Goal: Learn about a topic

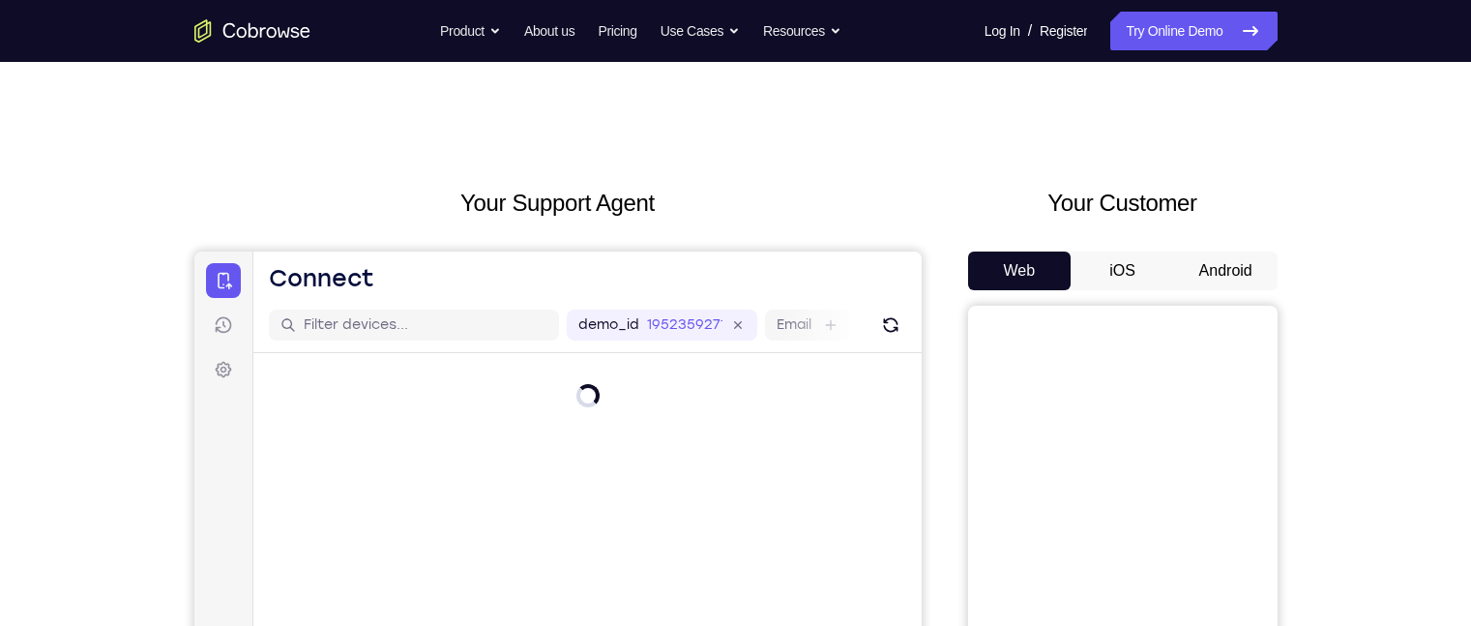
drag, startPoint x: 1165, startPoint y: 13, endPoint x: 1005, endPoint y: 170, distance: 224.3
click at [1167, 254] on button "Android" at bounding box center [1225, 270] width 103 height 39
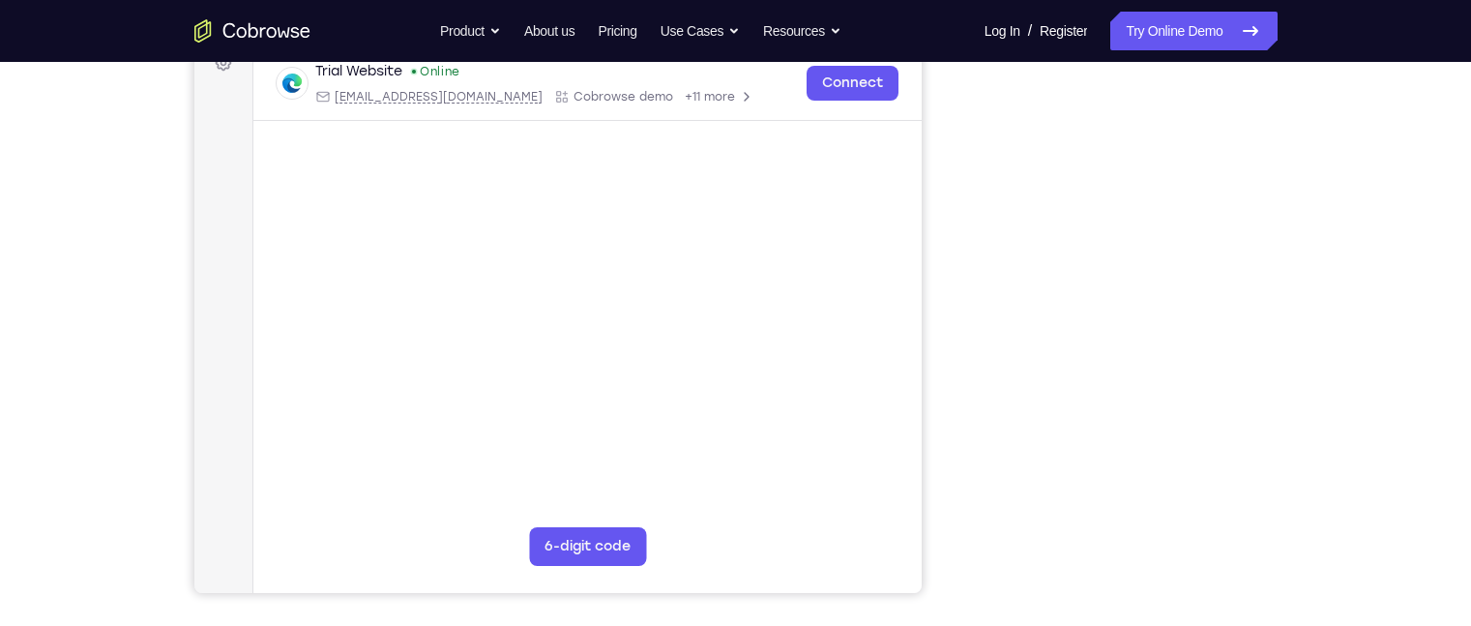
scroll to position [263, 0]
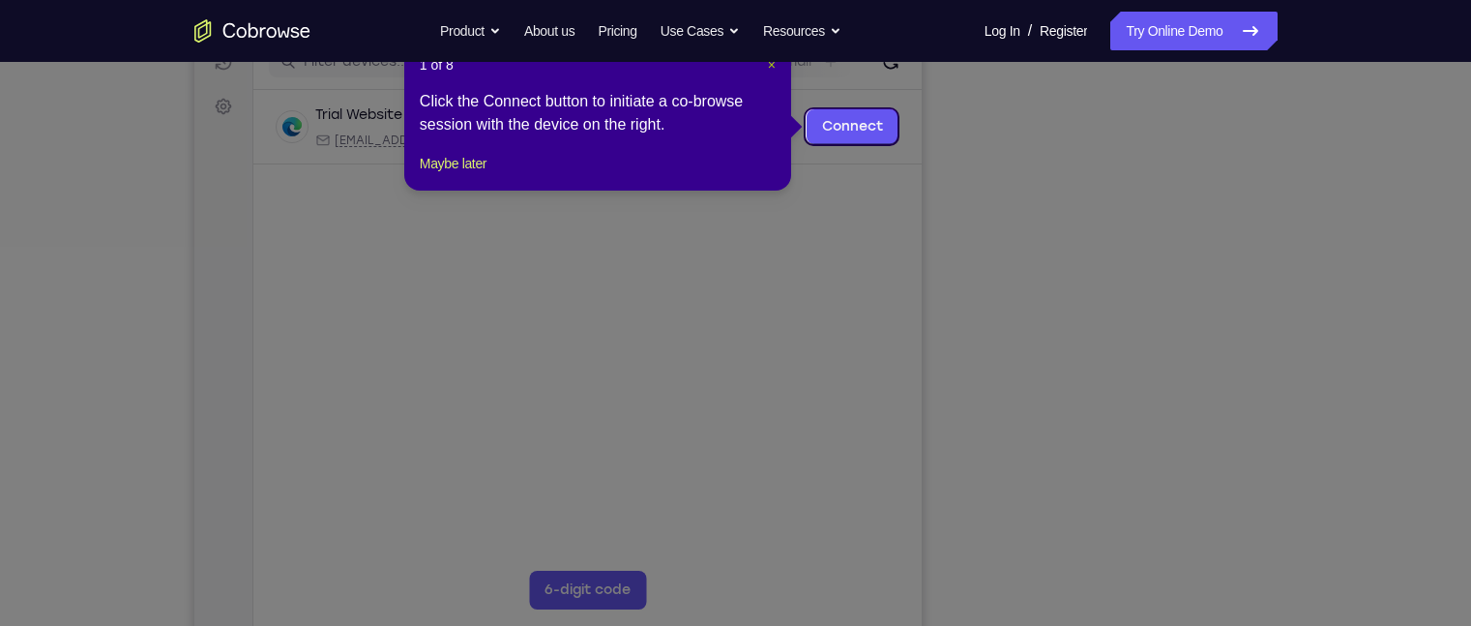
click at [768, 69] on span "×" at bounding box center [772, 64] width 8 height 15
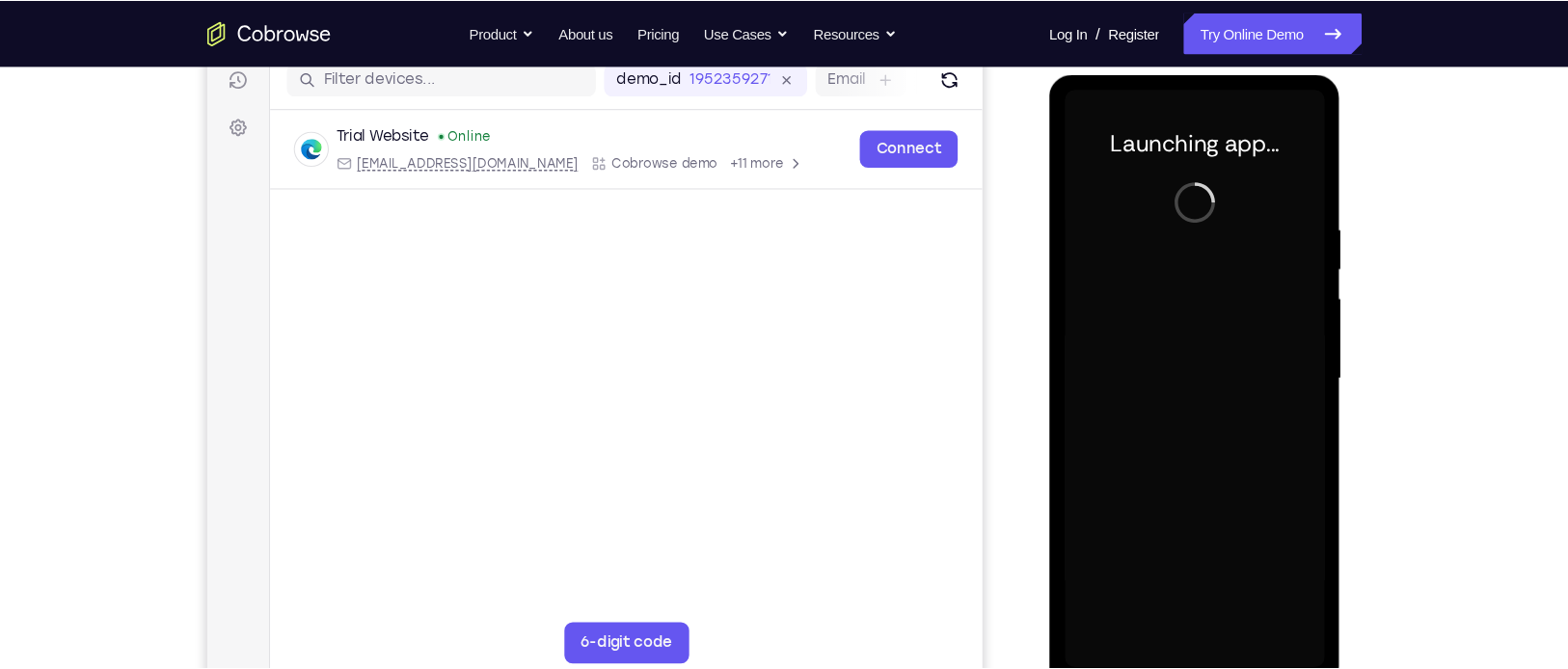
scroll to position [250, 0]
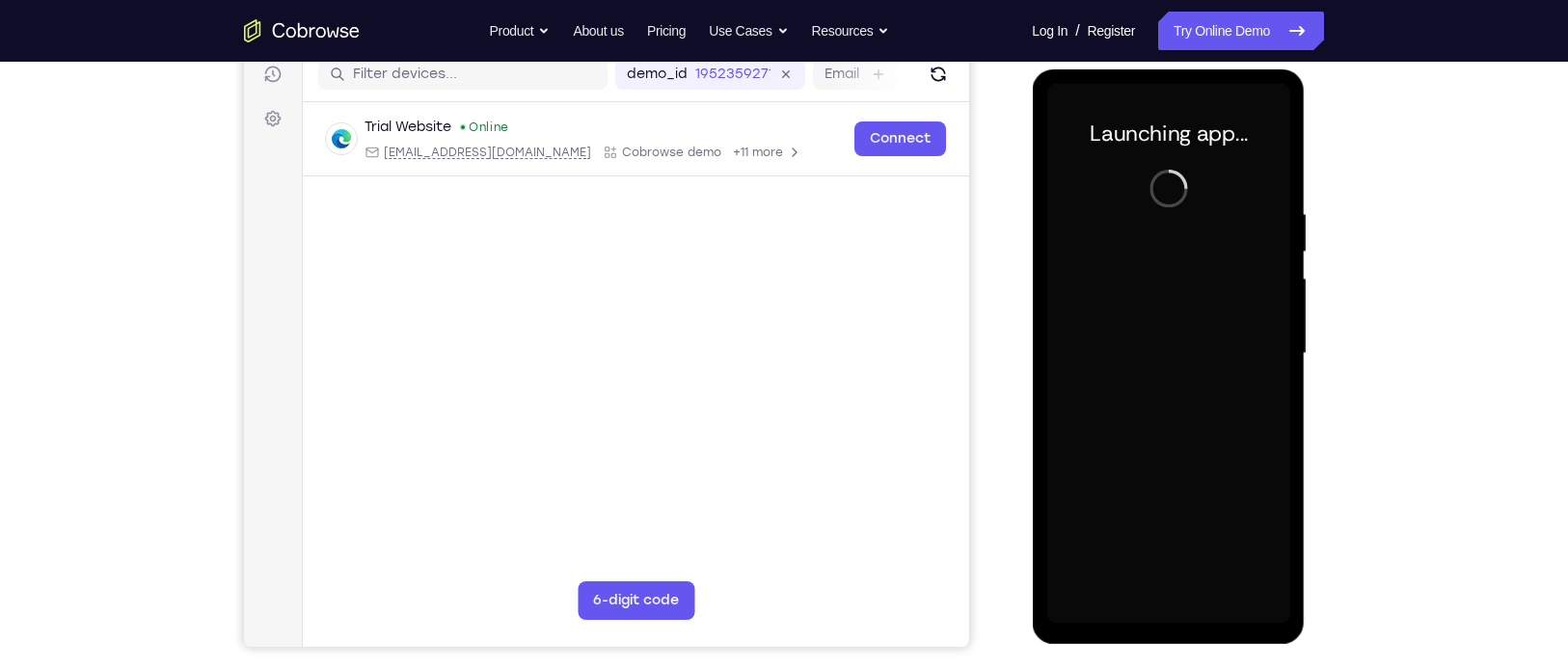
drag, startPoint x: 228, startPoint y: 133, endPoint x: 1001, endPoint y: 204, distance: 776.3
click at [1001, 204] on div "Your Support Agent Your Customer Web iOS Android" at bounding box center [784, 291] width 1080 height 713
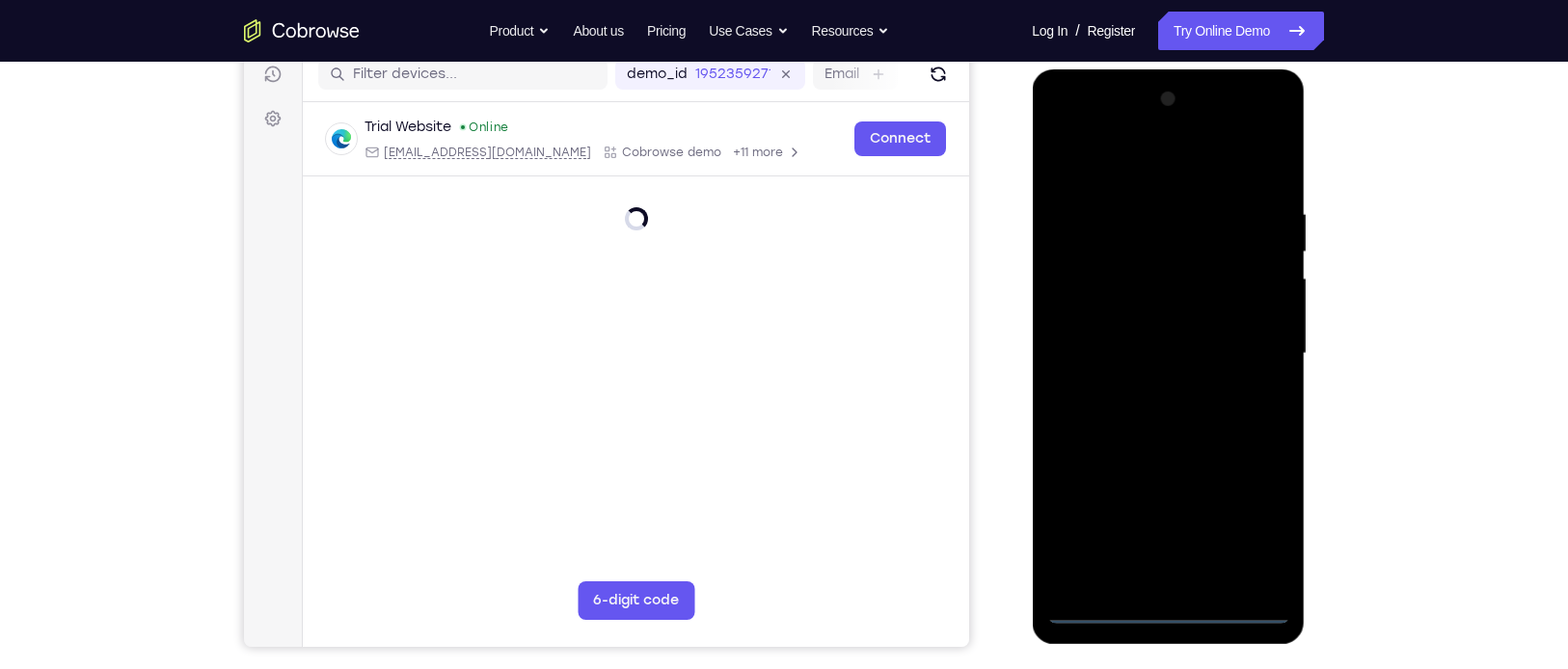
click at [1163, 487] on div at bounding box center [1167, 354] width 243 height 540
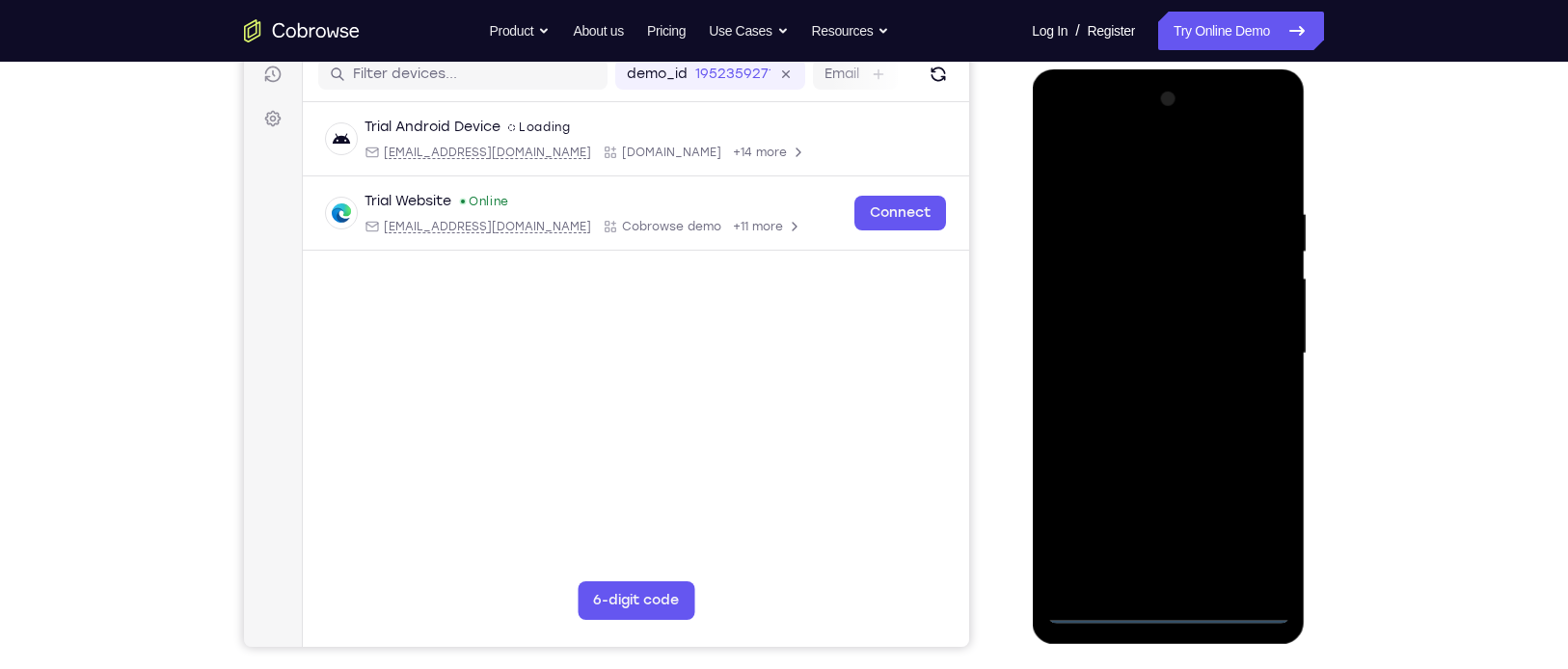
click at [1163, 487] on div at bounding box center [1167, 354] width 243 height 540
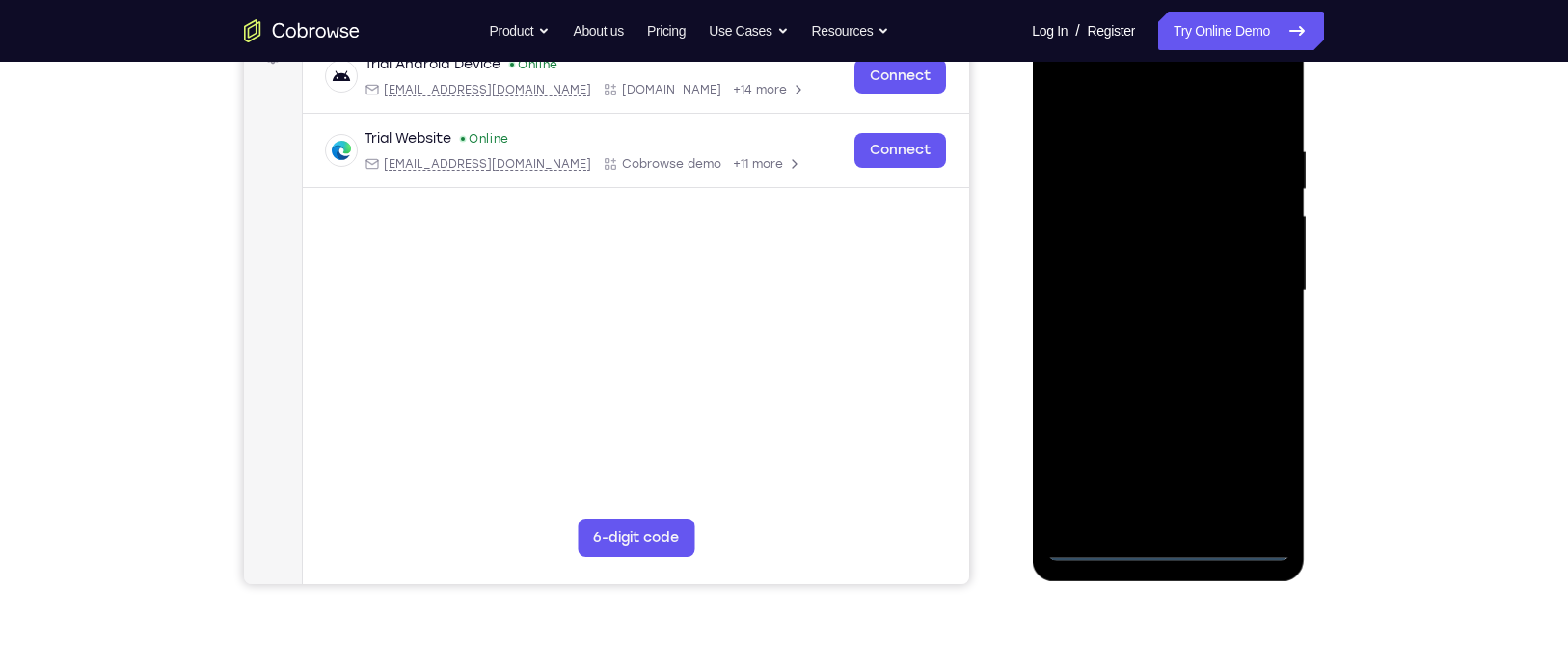
scroll to position [313, 0]
click at [1101, 103] on div at bounding box center [1167, 290] width 243 height 540
click at [1163, 299] on div at bounding box center [1167, 290] width 243 height 540
click at [1151, 319] on div at bounding box center [1167, 290] width 243 height 540
click at [1139, 273] on div at bounding box center [1167, 290] width 243 height 540
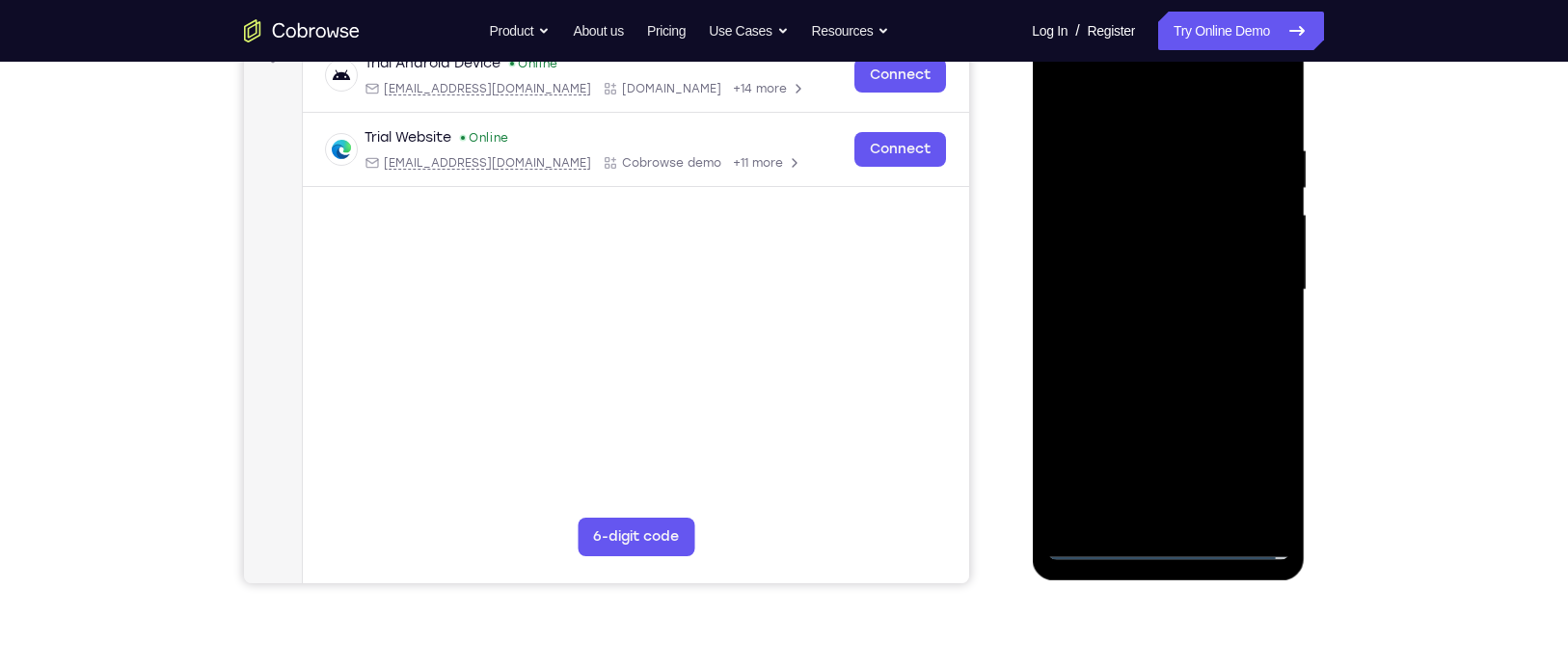
click at [1139, 254] on div at bounding box center [1167, 290] width 243 height 540
click at [1142, 282] on div at bounding box center [1167, 290] width 243 height 540
click at [1163, 354] on div at bounding box center [1167, 290] width 243 height 540
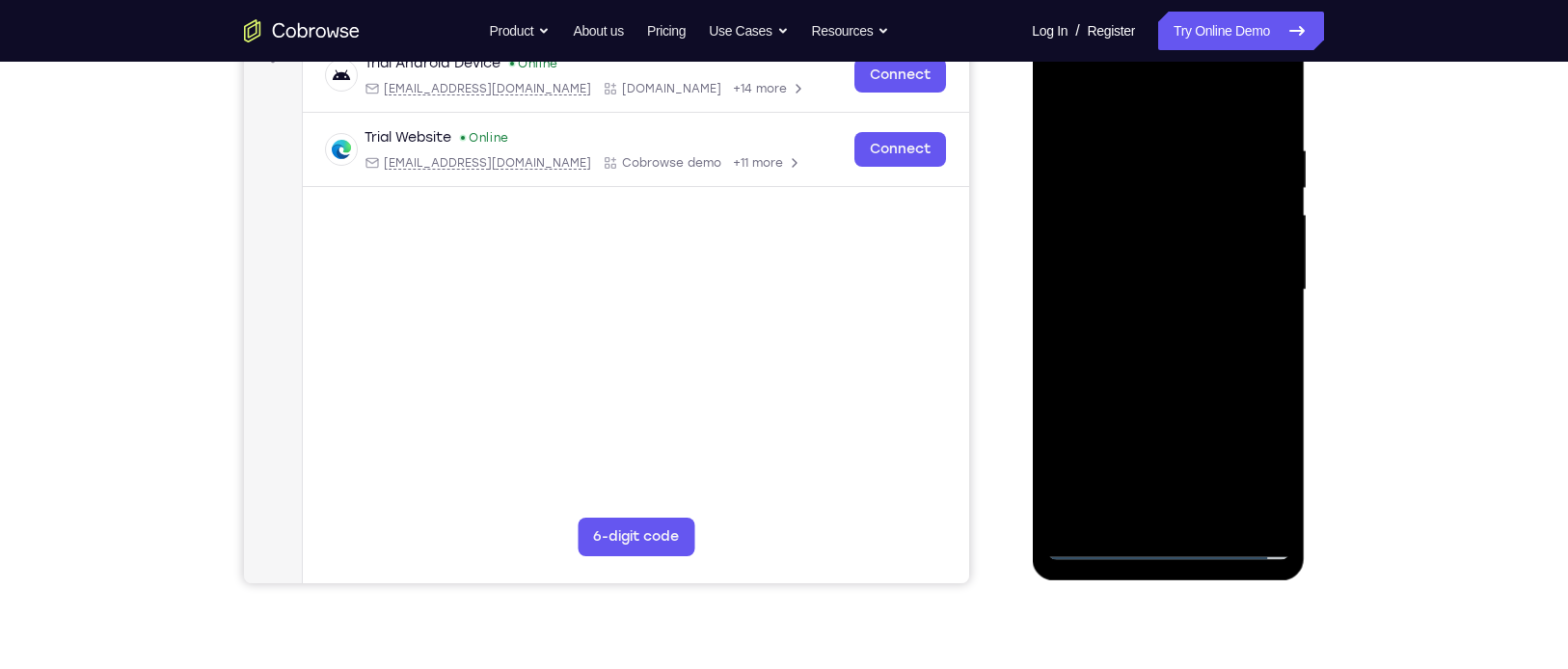
click at [1163, 354] on div at bounding box center [1167, 290] width 243 height 540
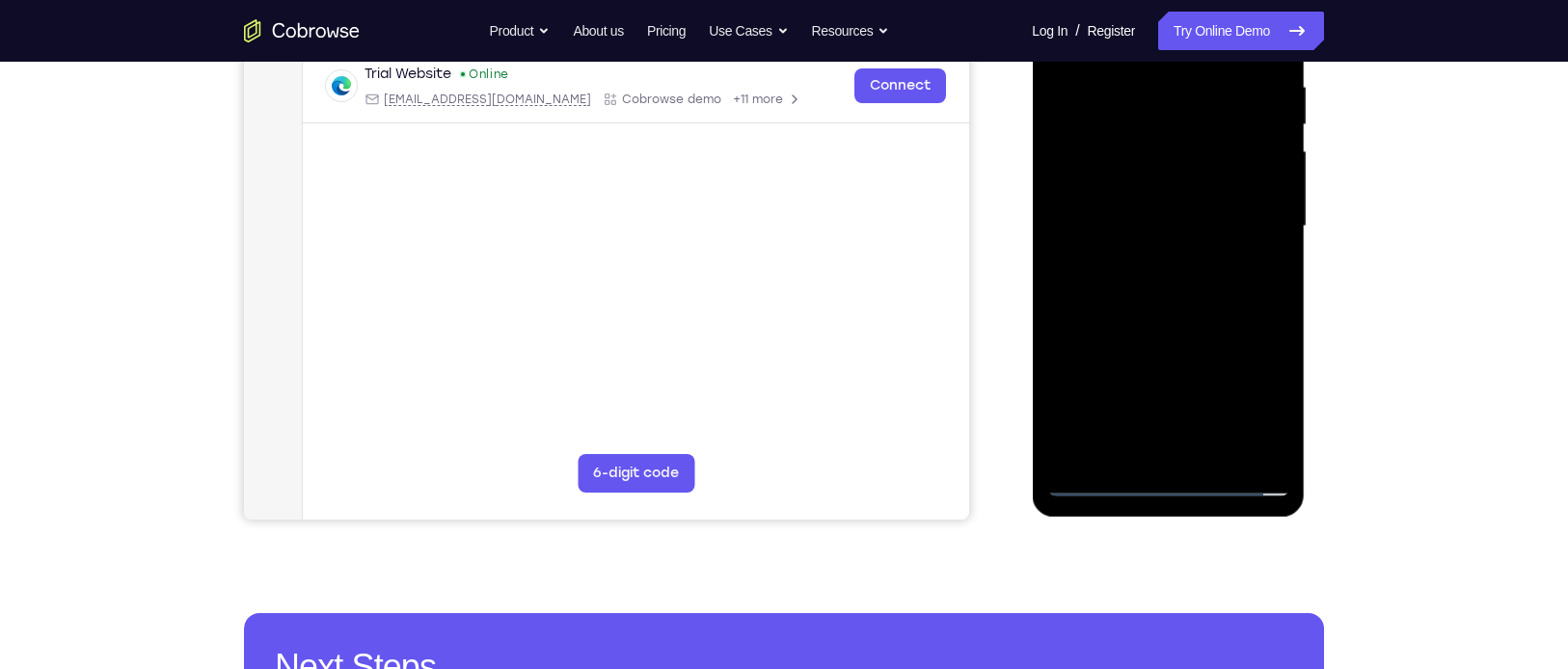
scroll to position [378, 0]
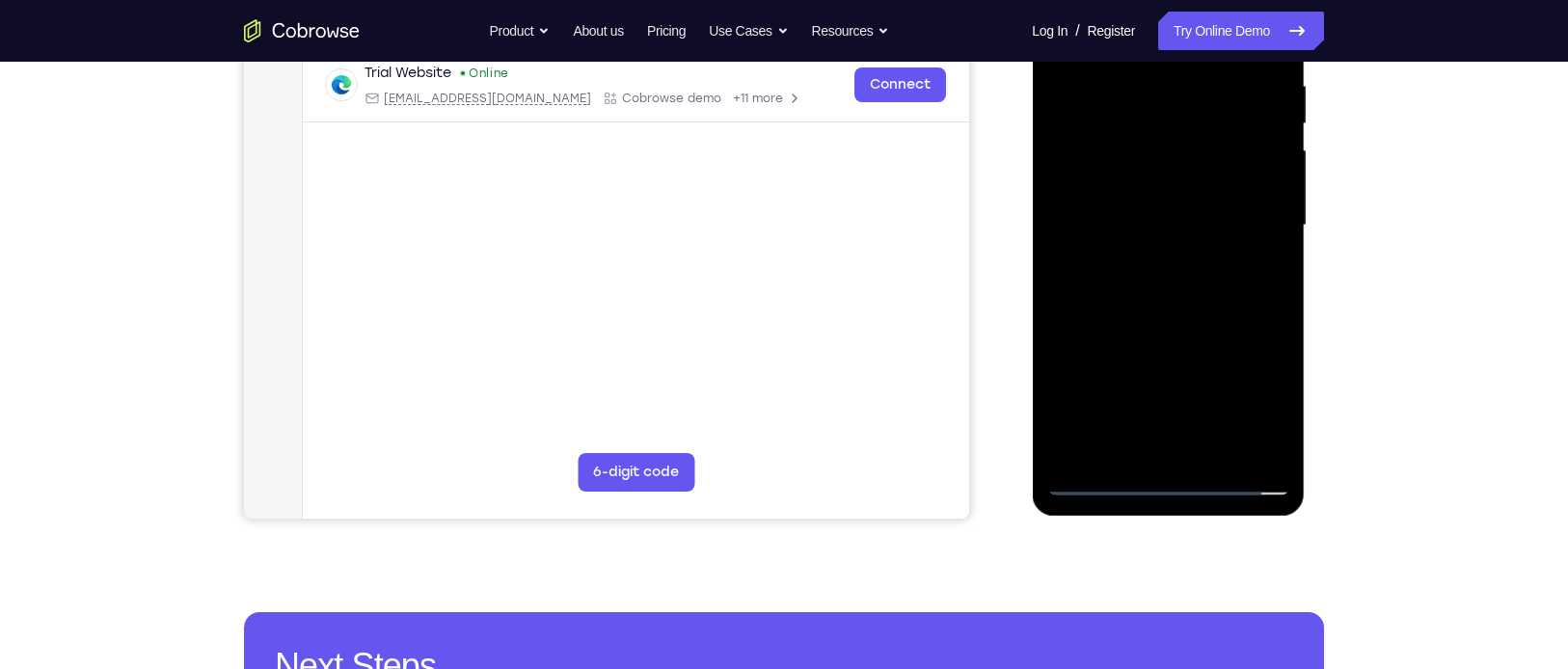
click at [1155, 301] on div at bounding box center [1167, 226] width 243 height 540
click at [1163, 311] on div at bounding box center [1167, 226] width 243 height 540
click at [1163, 457] on div at bounding box center [1167, 226] width 243 height 540
click at [1163, 449] on div at bounding box center [1167, 226] width 243 height 540
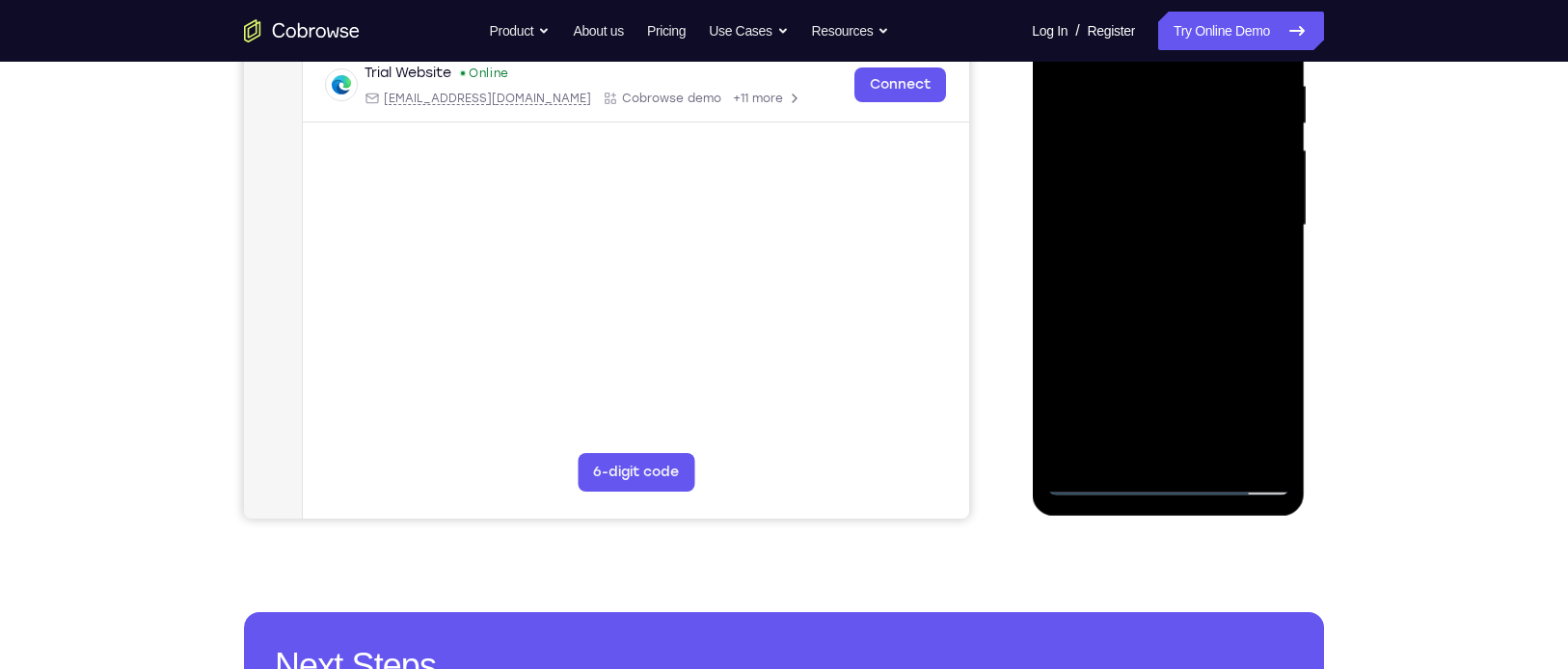
click at [1163, 324] on div at bounding box center [1167, 226] width 243 height 540
click at [1134, 218] on div at bounding box center [1167, 226] width 243 height 540
click at [1163, 476] on div at bounding box center [1167, 226] width 243 height 540
